Goal: Information Seeking & Learning: Learn about a topic

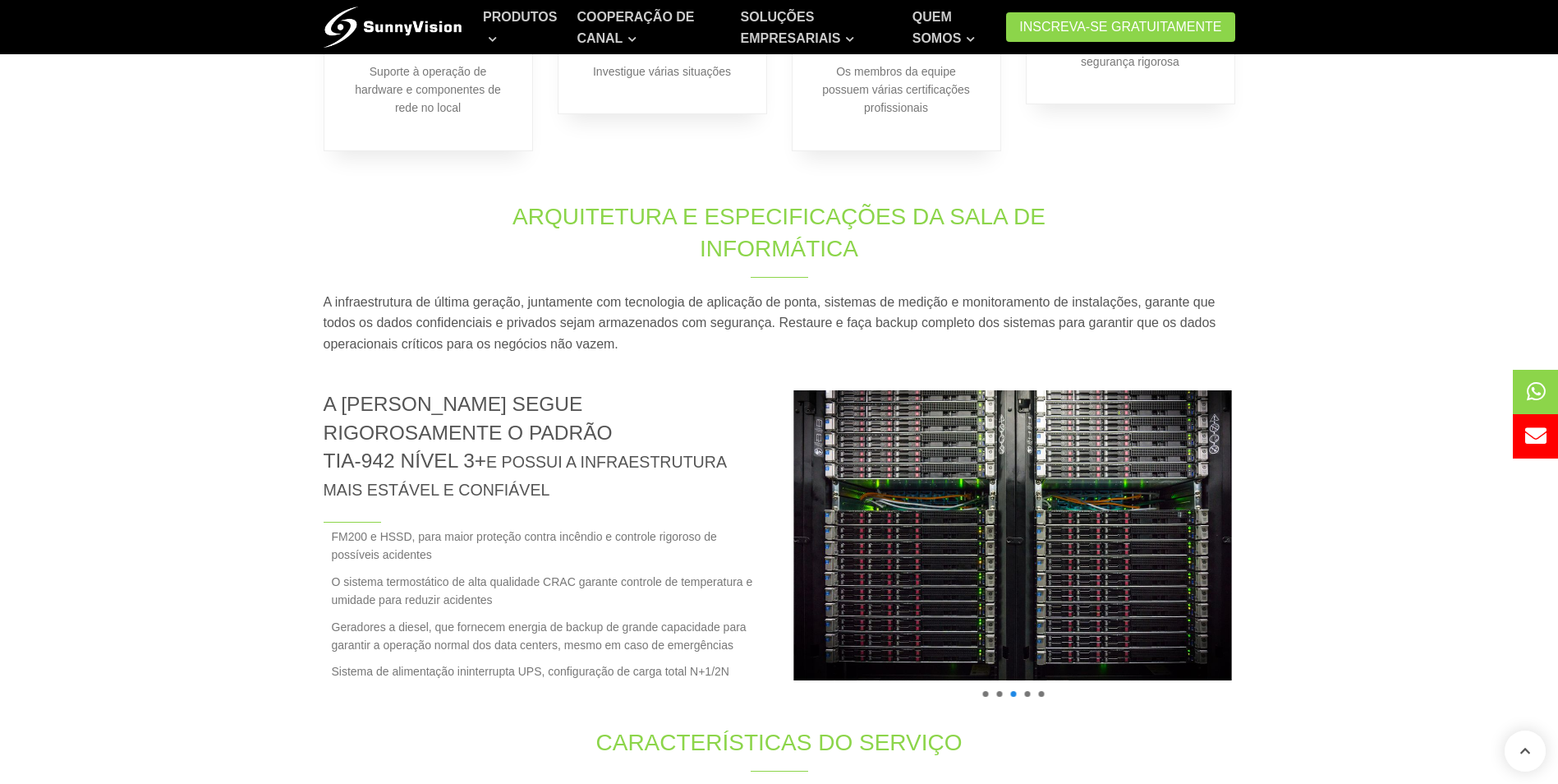
scroll to position [837, 0]
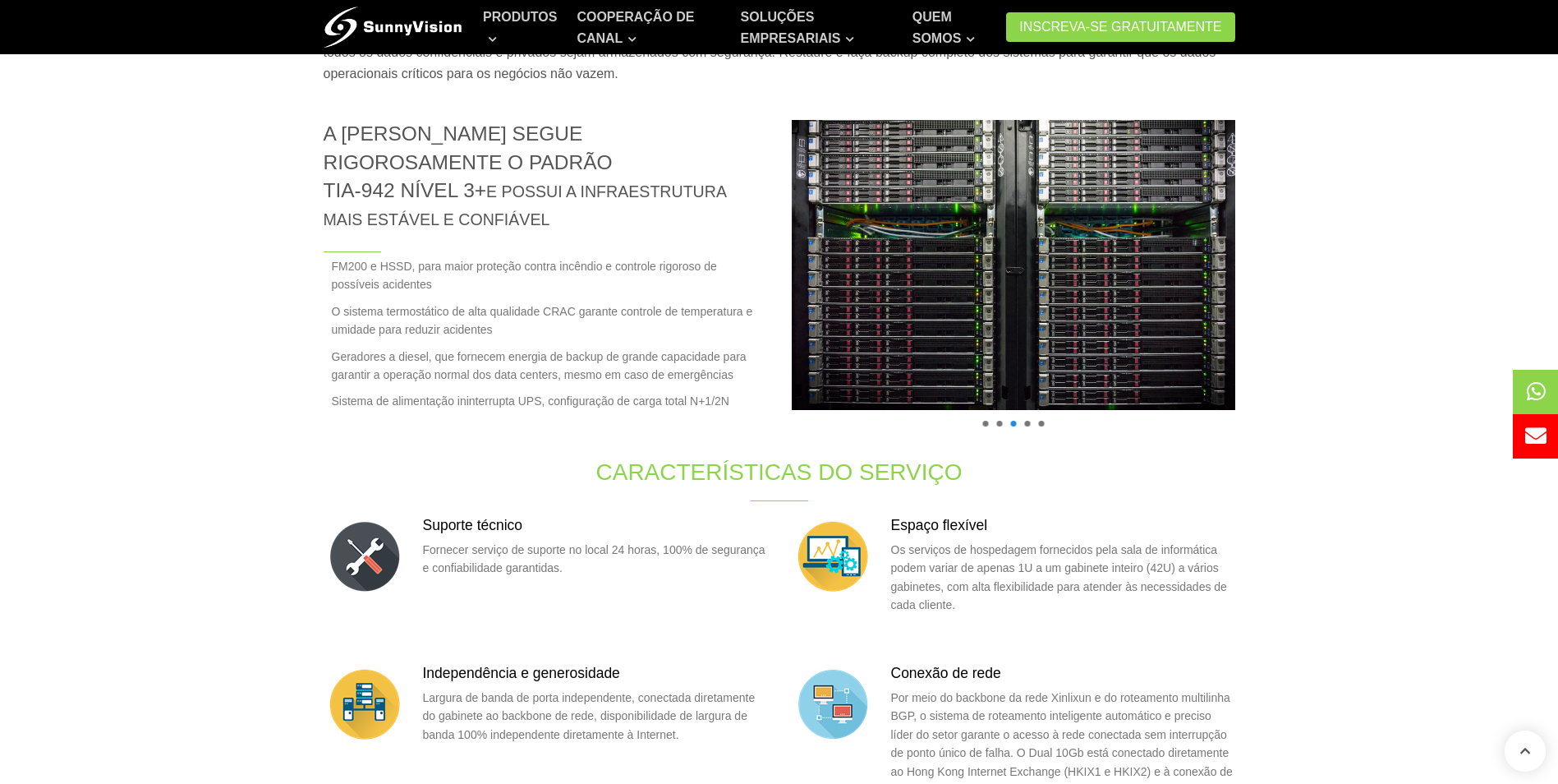
click at [1155, 334] on img at bounding box center [1013, 265] width 477 height 318
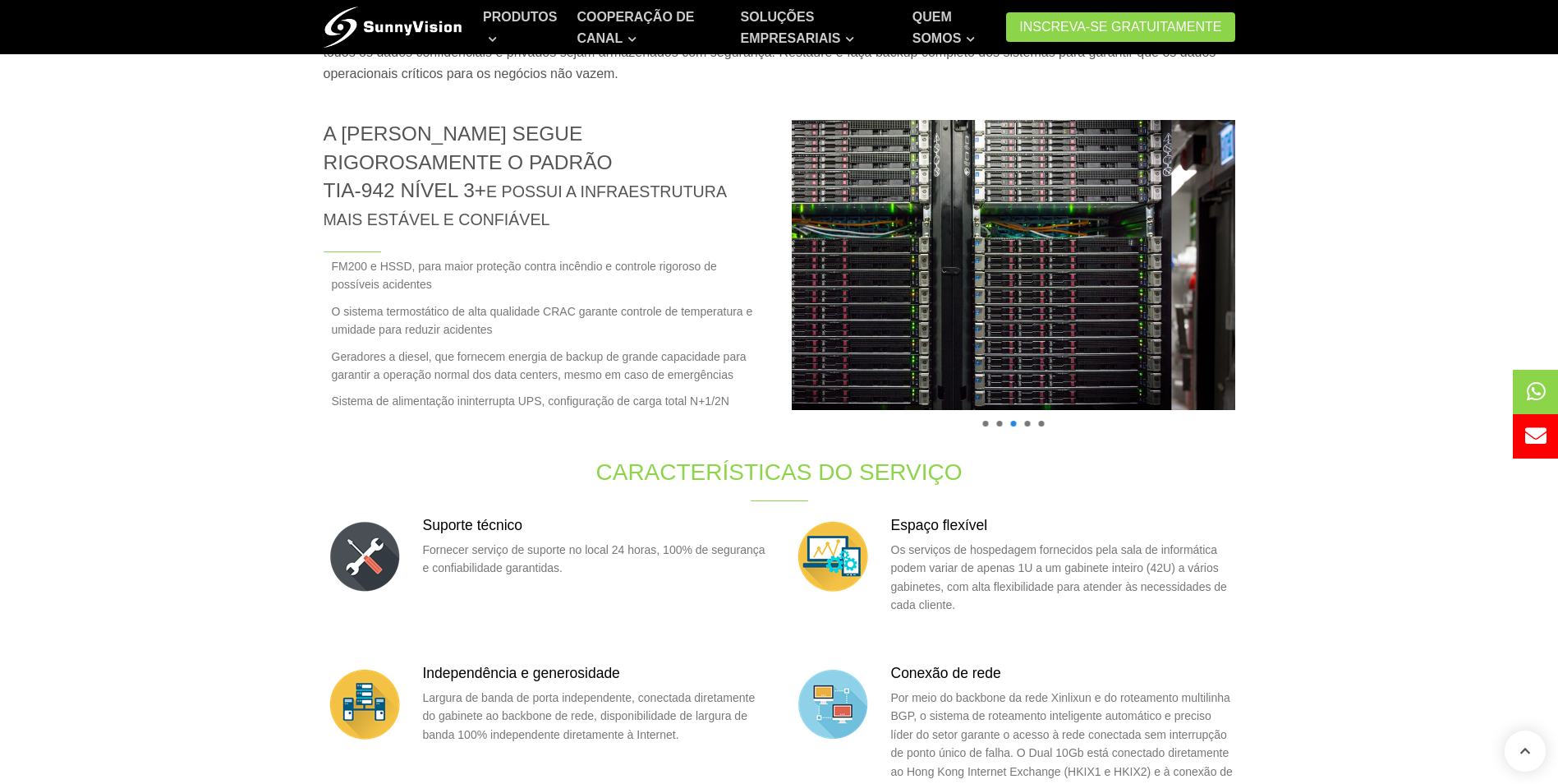
drag, startPoint x: 1151, startPoint y: 334, endPoint x: 1014, endPoint y: 343, distance: 137.3
click at [1014, 343] on img at bounding box center [948, 265] width 477 height 318
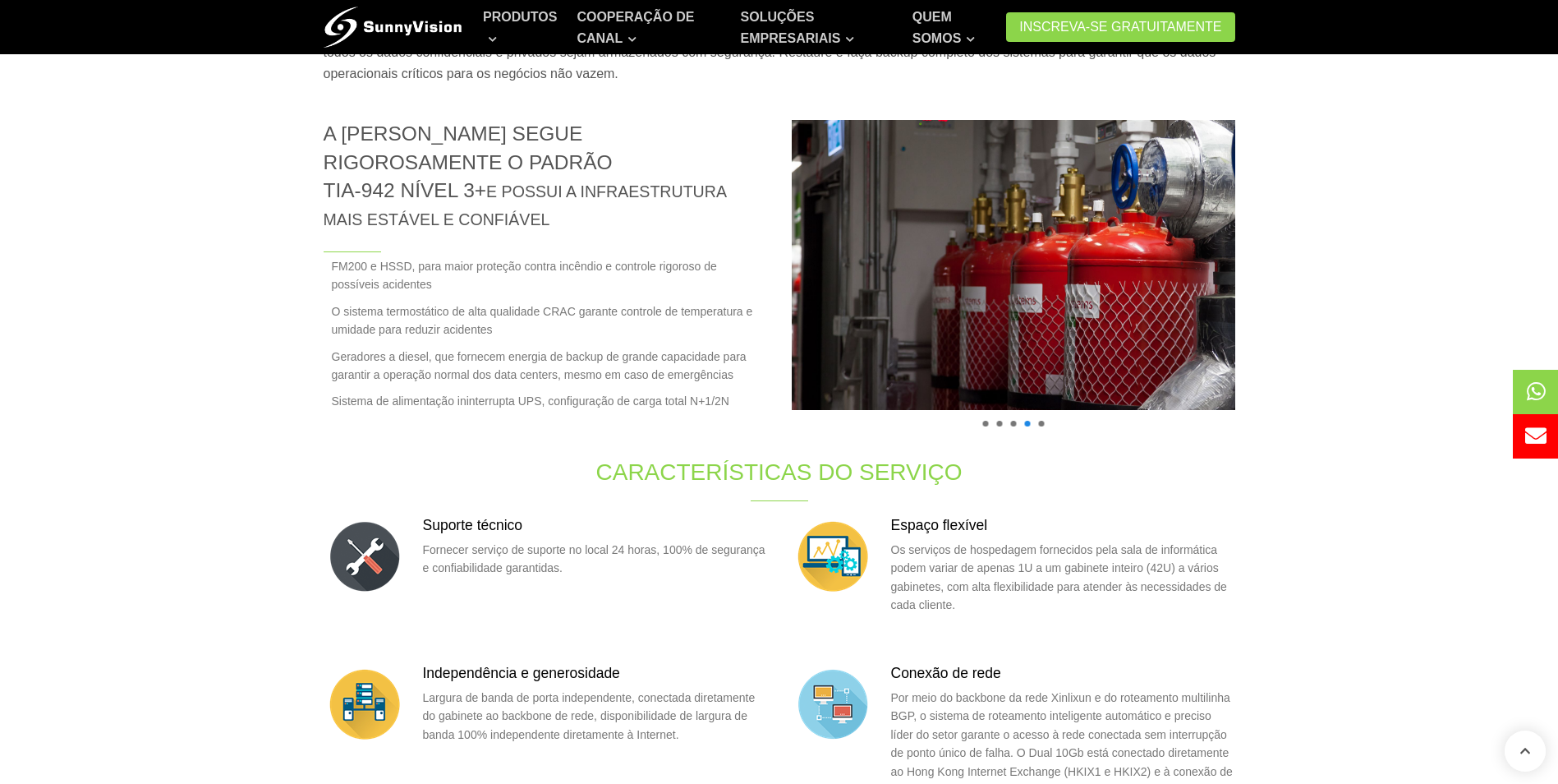
click at [1108, 330] on img at bounding box center [1013, 265] width 477 height 318
click at [1105, 330] on img at bounding box center [1013, 265] width 477 height 318
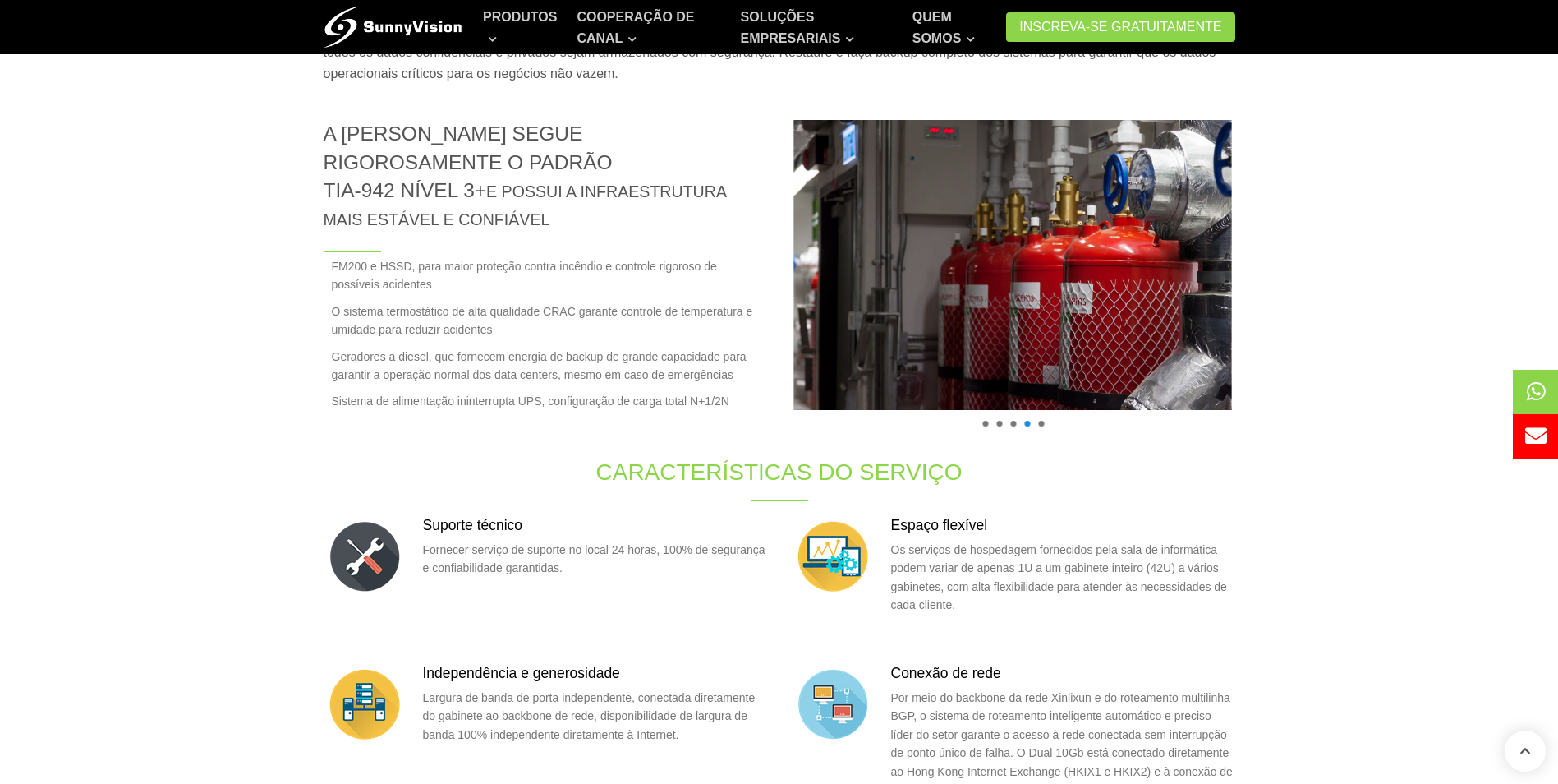
click at [563, 302] on font "O sistema termostático de alta qualidade CRAC garante controle de temperatura e…" at bounding box center [549, 320] width 435 height 37
